Goal: Book appointment/travel/reservation

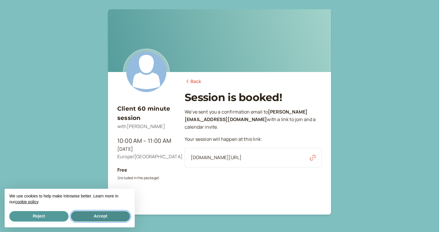
click at [95, 217] on button "Accept" at bounding box center [100, 216] width 59 height 10
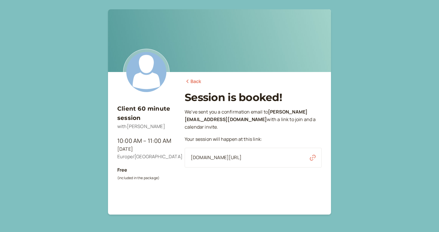
click at [192, 80] on link "Back" at bounding box center [193, 82] width 17 height 8
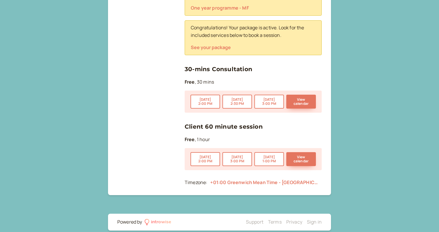
scroll to position [281, 0]
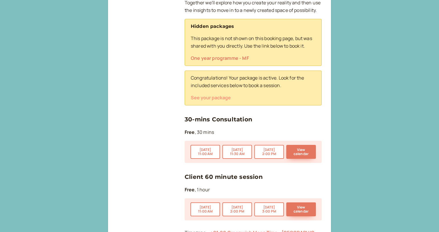
click at [210, 96] on button "See your package" at bounding box center [211, 97] width 40 height 5
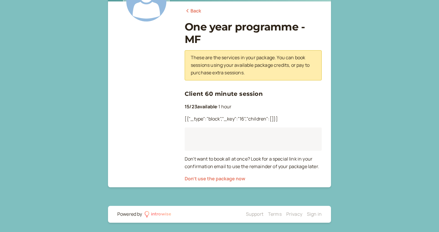
scroll to position [69, 0]
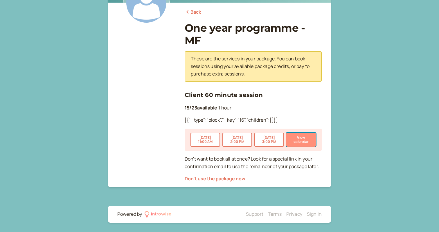
click at [304, 140] on button "View calendar" at bounding box center [301, 140] width 30 height 14
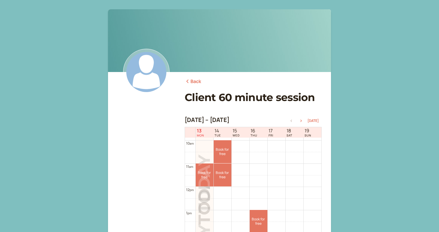
scroll to position [230, 0]
click at [303, 120] on icon "button" at bounding box center [301, 121] width 7 height 2
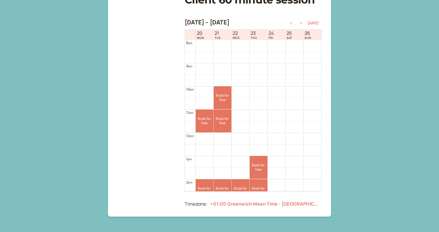
scroll to position [110, 0]
